Goal: Task Accomplishment & Management: Manage account settings

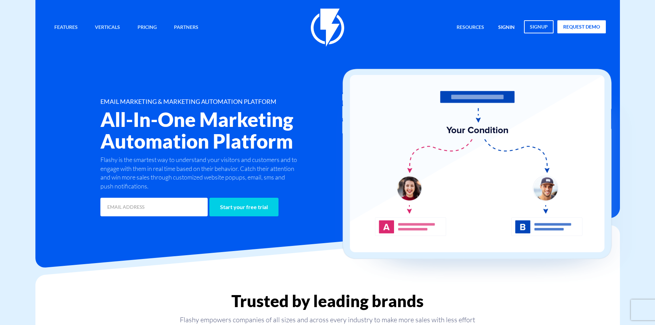
click at [498, 27] on link "signin" at bounding box center [506, 27] width 27 height 15
click at [497, 28] on link "signin" at bounding box center [506, 27] width 27 height 15
click at [502, 27] on link "signin" at bounding box center [506, 27] width 27 height 15
